Goal: Task Accomplishment & Management: Use online tool/utility

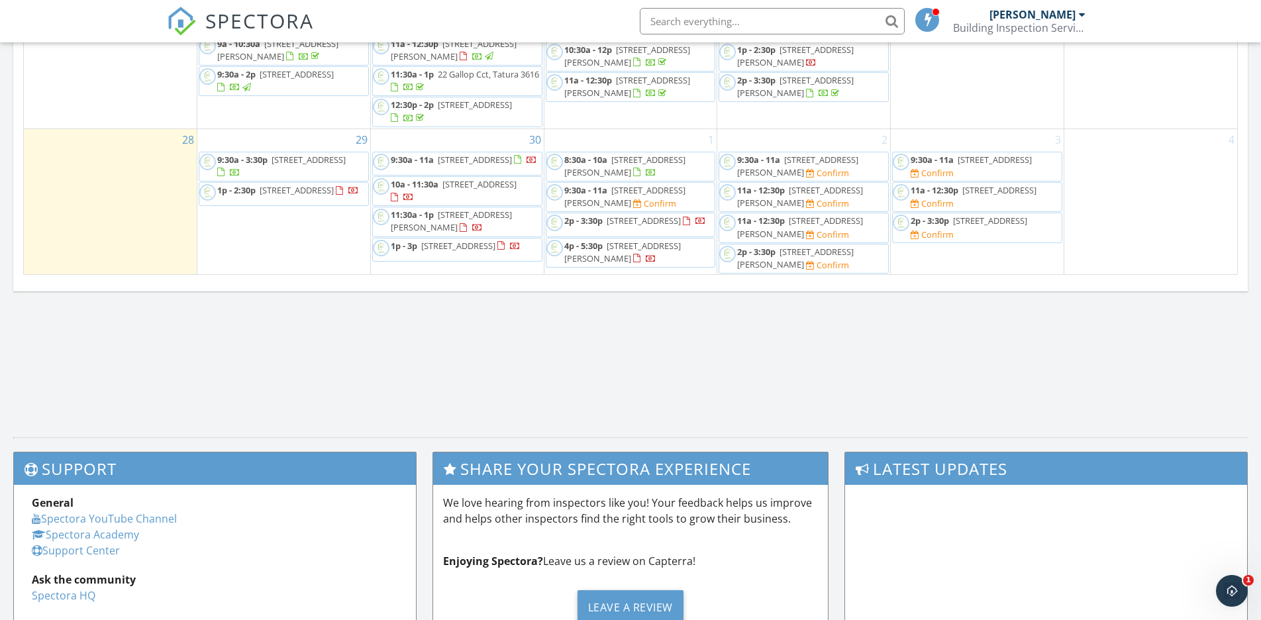
scroll to position [883, 0]
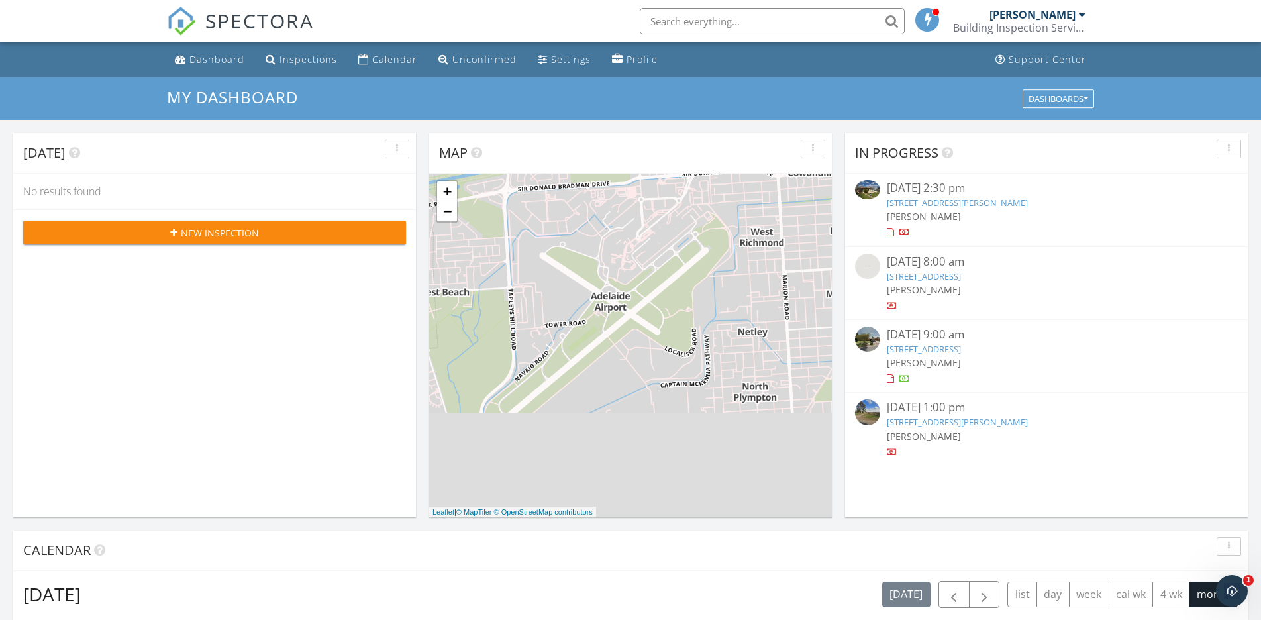
scroll to position [0, 0]
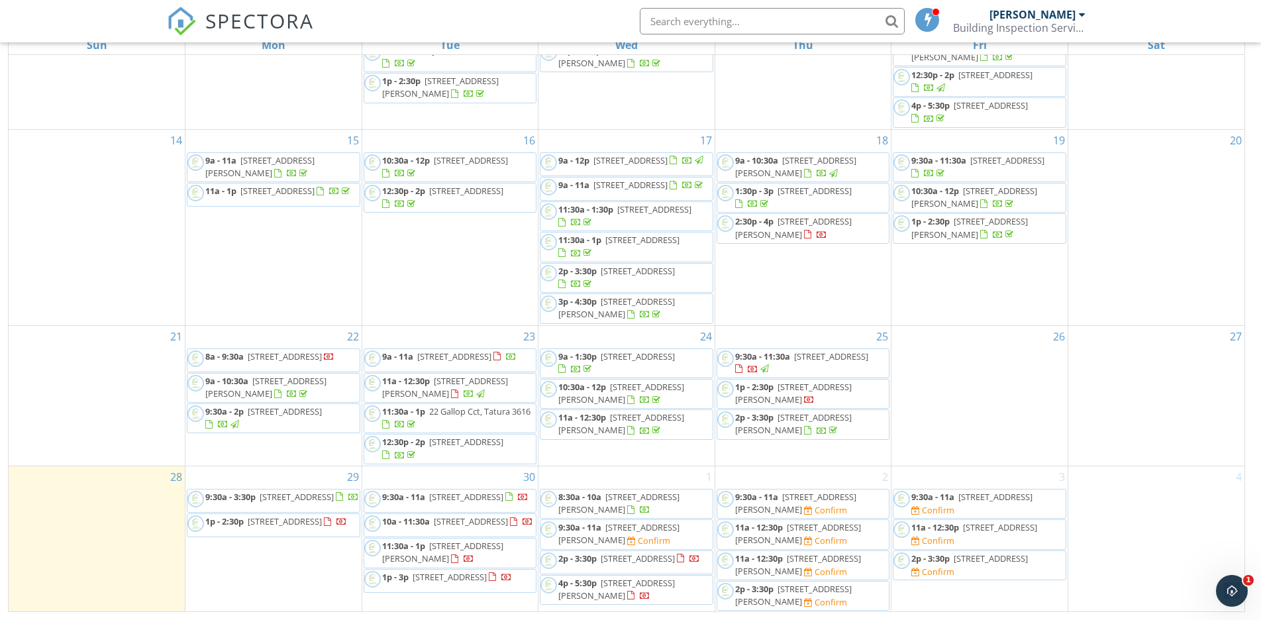
scroll to position [176, 0]
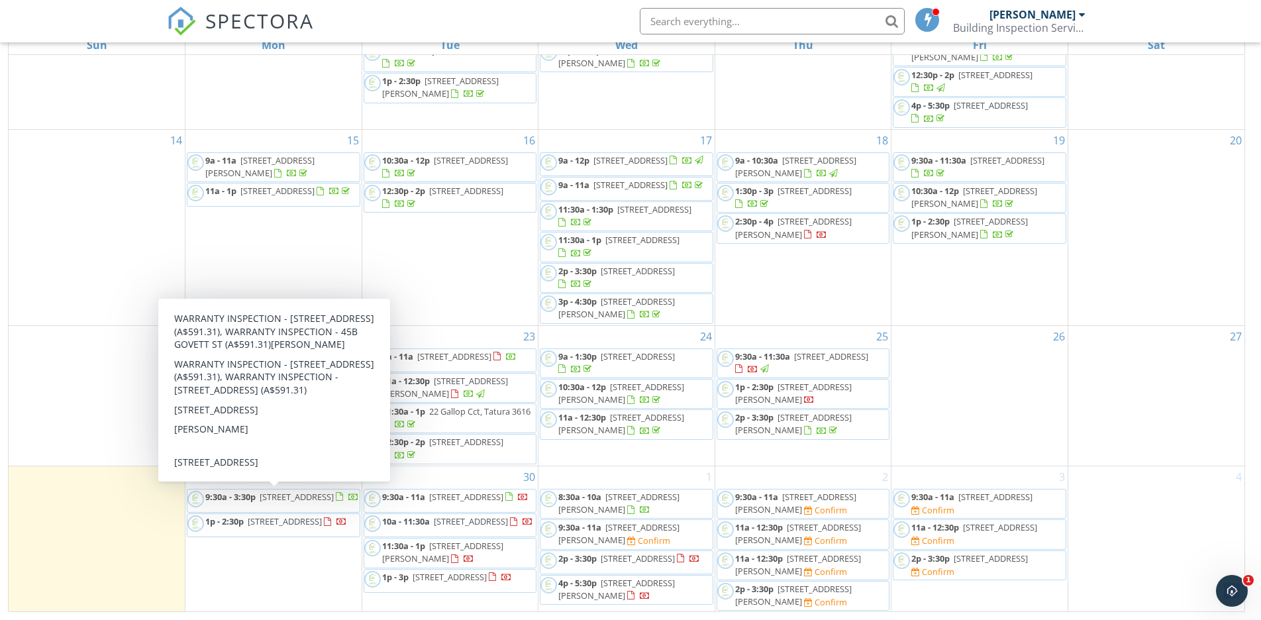
click at [265, 497] on span "45 Govett St, Broadford 3658" at bounding box center [297, 497] width 74 height 12
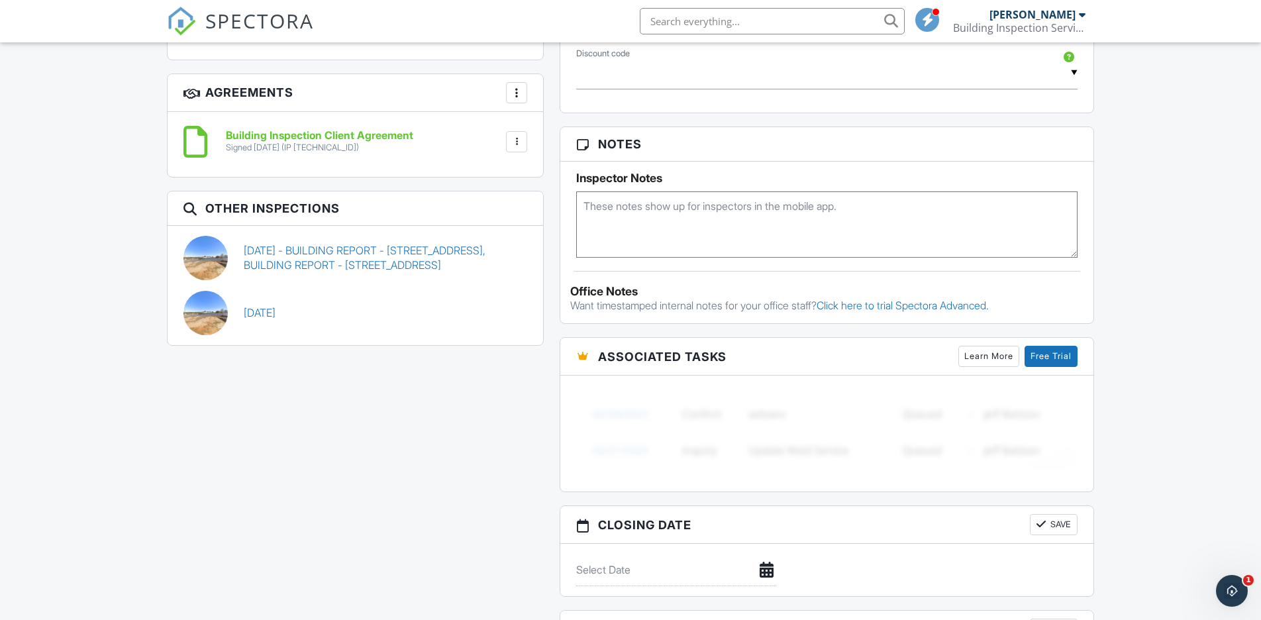
scroll to position [927, 0]
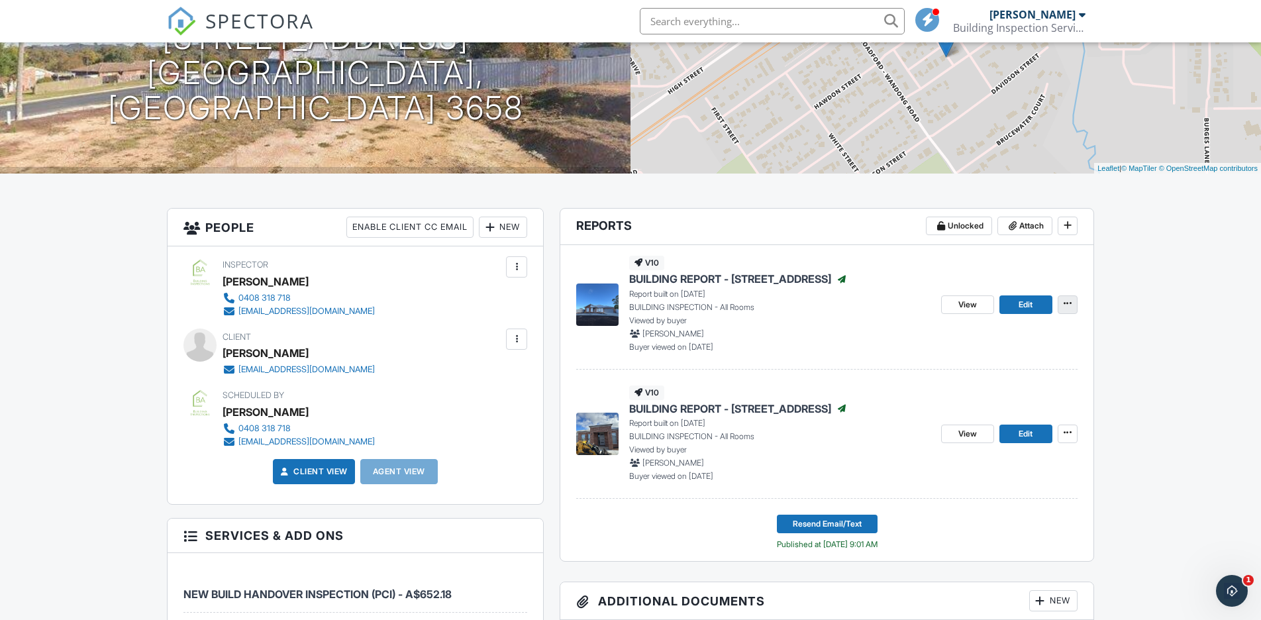
click at [1072, 303] on span at bounding box center [1067, 303] width 13 height 13
click at [1009, 337] on label "Copy" at bounding box center [1001, 339] width 136 height 31
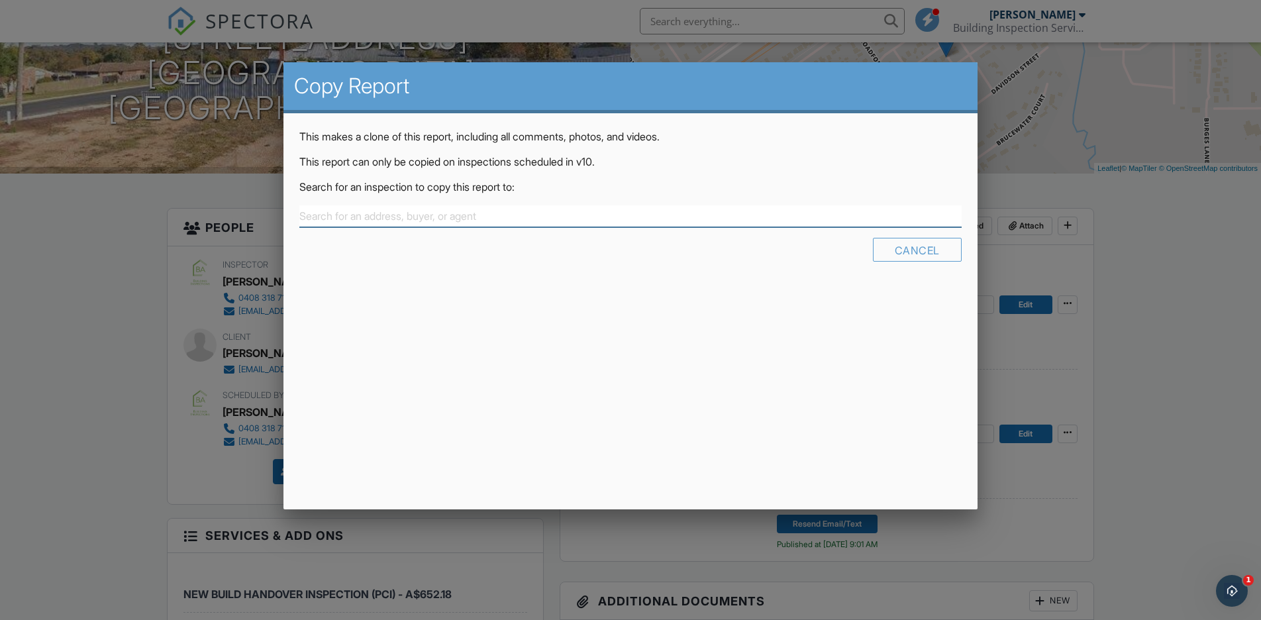
click at [452, 211] on input "text" at bounding box center [630, 216] width 662 height 22
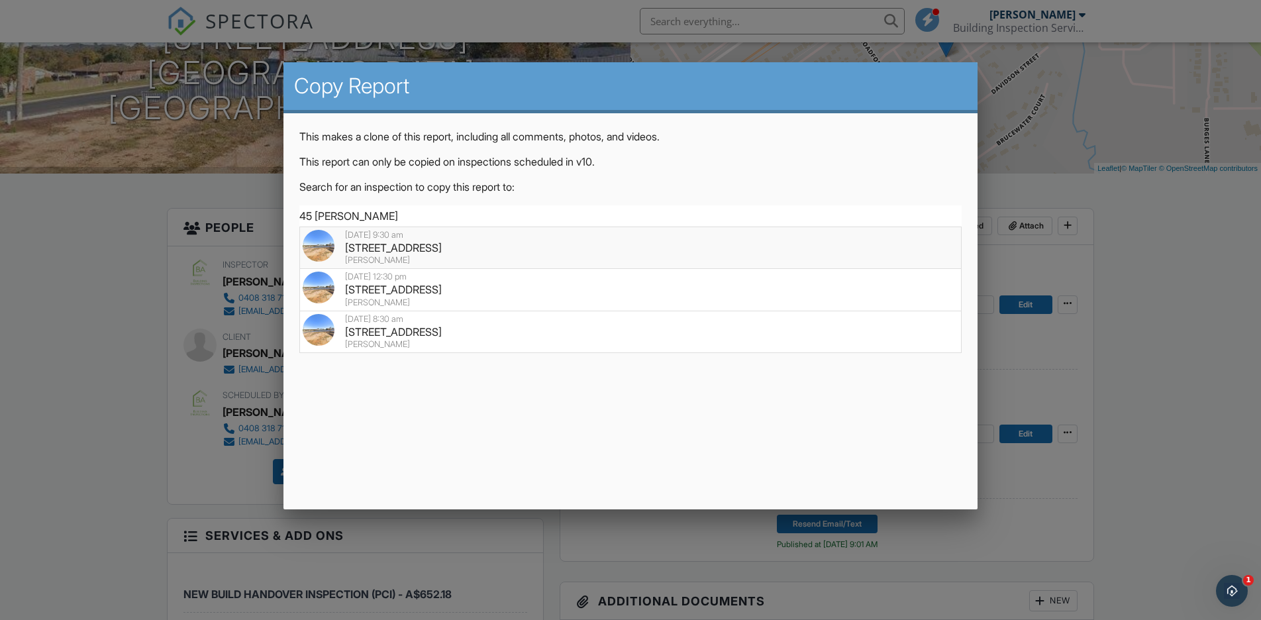
click at [466, 245] on div "45 Govett St, Broadford, VIC 3658" at bounding box center [630, 247] width 655 height 15
type input "45 Govett St, Broadford, VIC 3658"
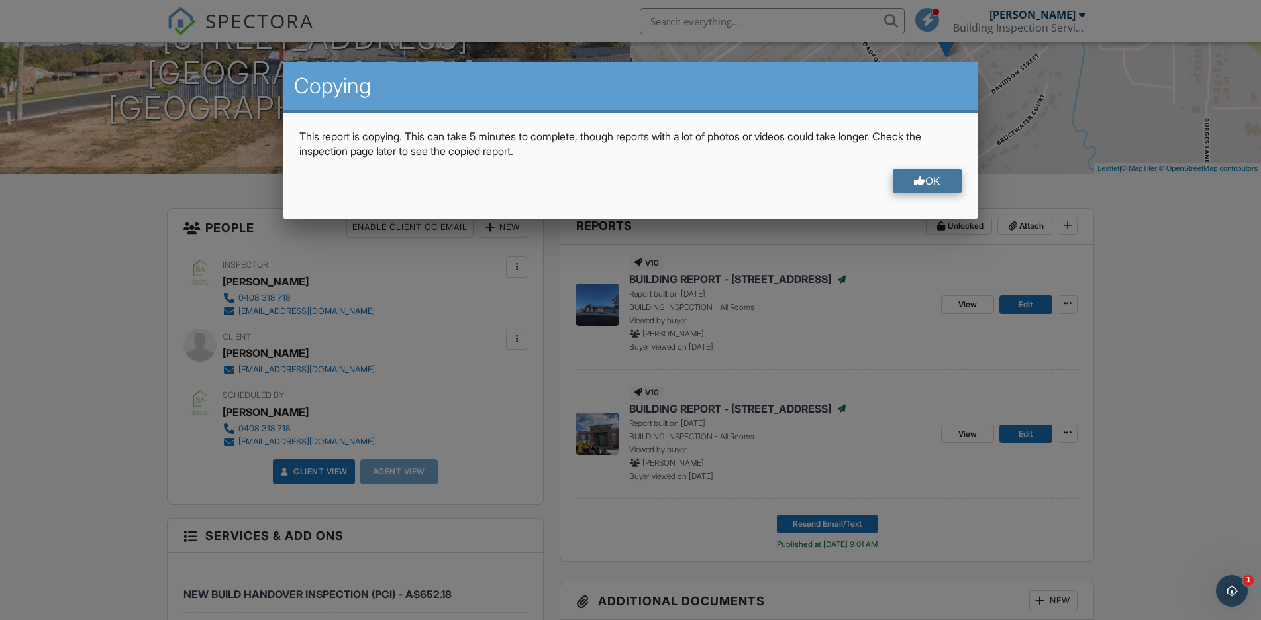
click at [905, 182] on div "OK" at bounding box center [927, 181] width 69 height 24
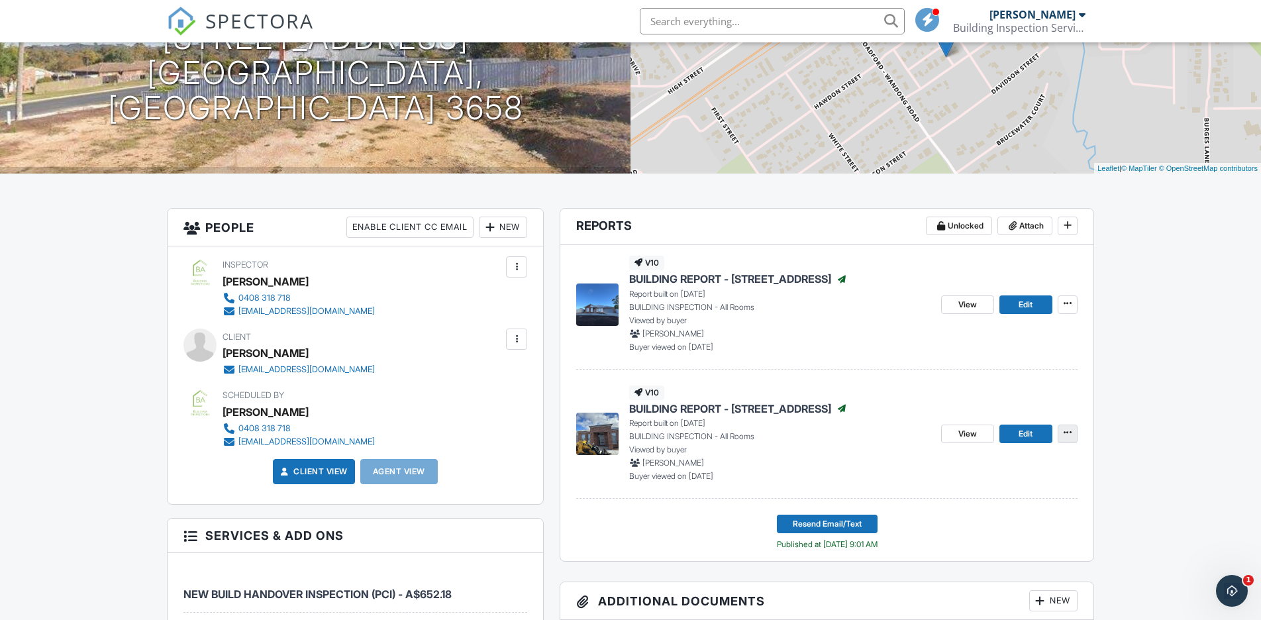
click at [1072, 436] on icon at bounding box center [1068, 432] width 8 height 9
click at [991, 470] on label "Copy" at bounding box center [1001, 468] width 136 height 31
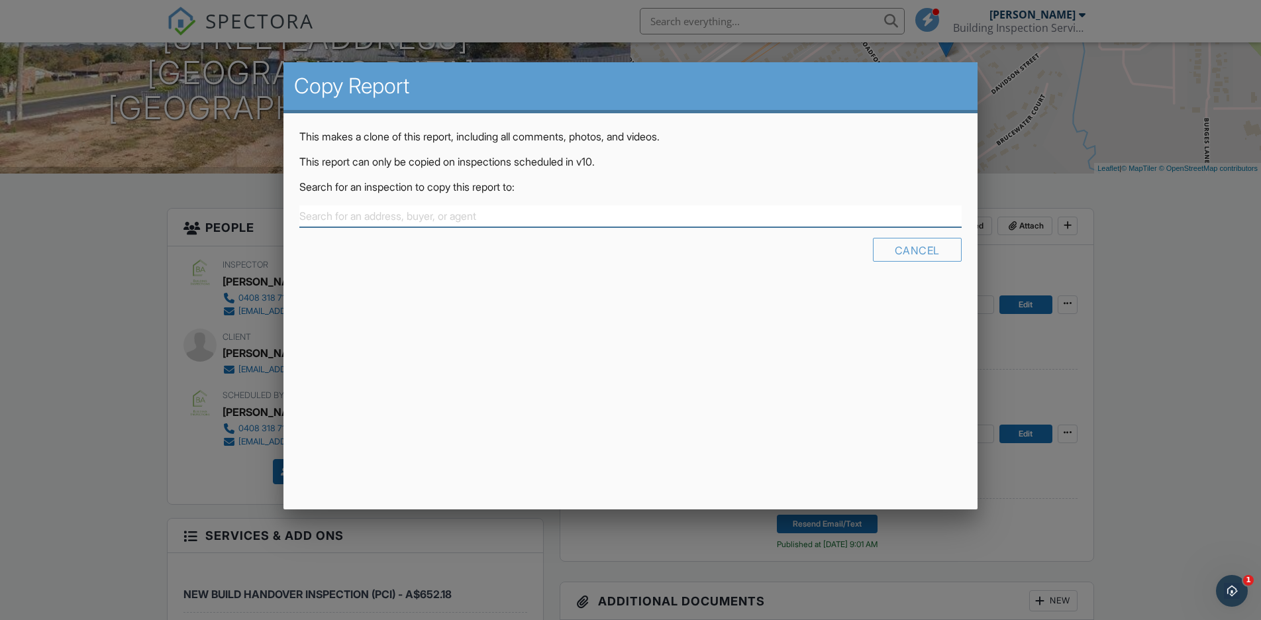
click at [566, 207] on input "text" at bounding box center [630, 216] width 662 height 22
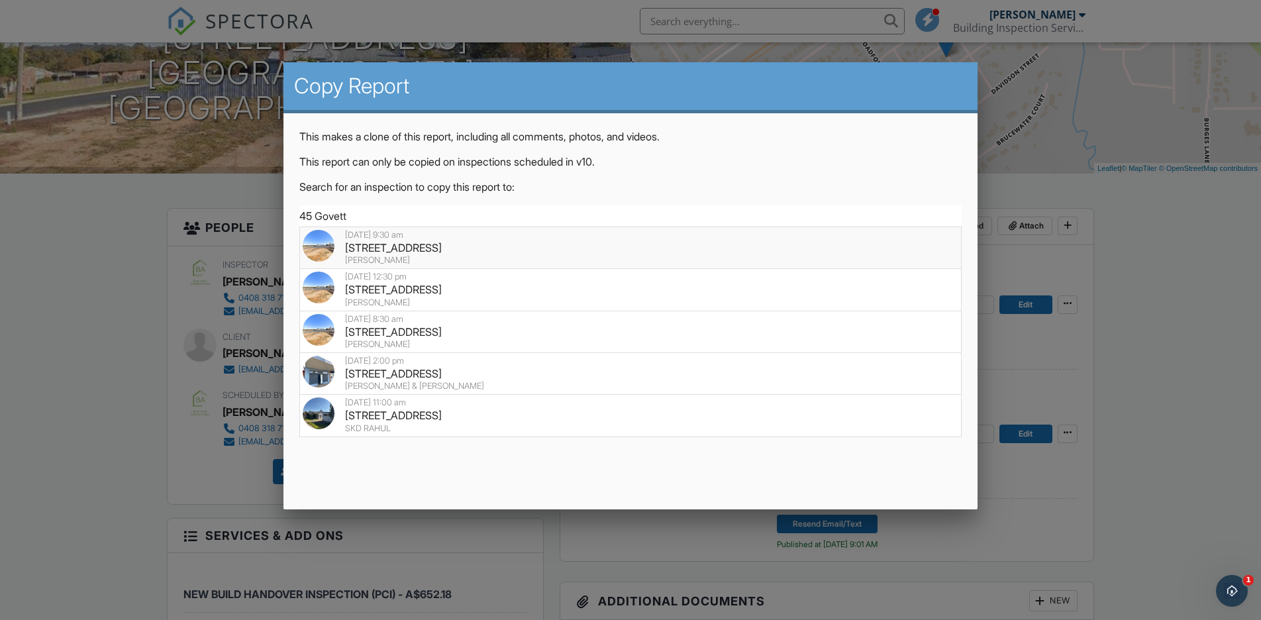
click at [534, 244] on div "45 Govett St, Broadford, VIC 3658" at bounding box center [630, 247] width 655 height 15
type input "45 Govett St, Broadford, VIC 3658"
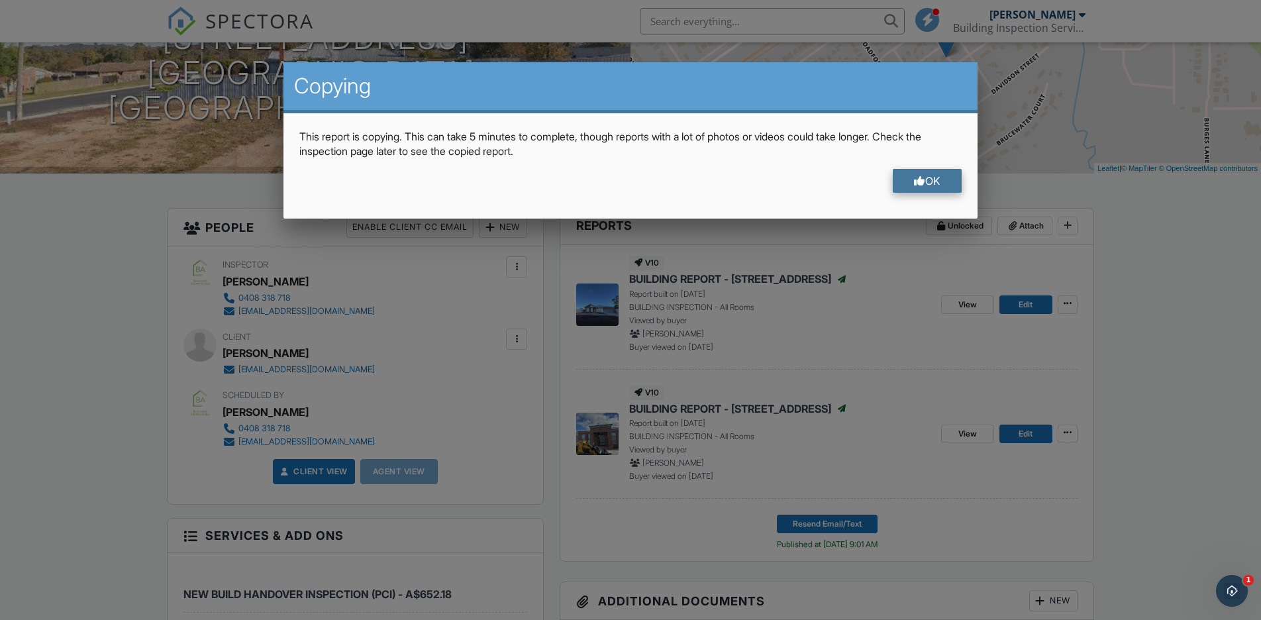
click at [948, 184] on div "OK" at bounding box center [927, 181] width 69 height 24
